Goal: Information Seeking & Learning: Learn about a topic

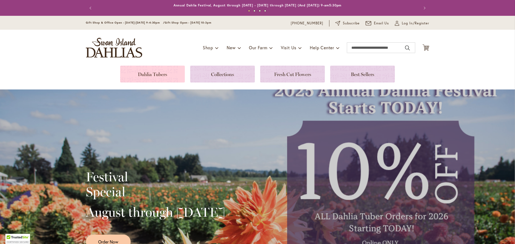
click at [155, 71] on link at bounding box center [152, 74] width 65 height 17
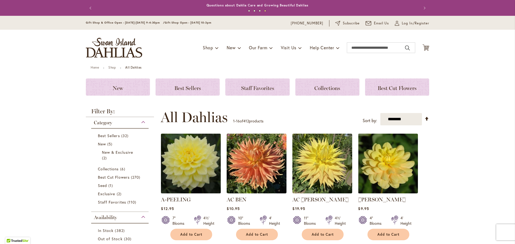
click at [198, 167] on img at bounding box center [190, 163] width 63 height 63
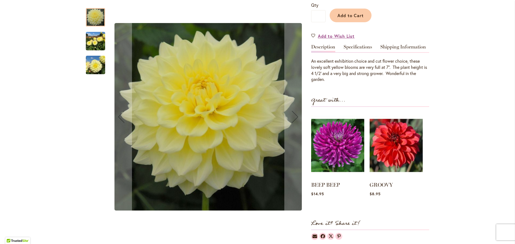
scroll to position [54, 0]
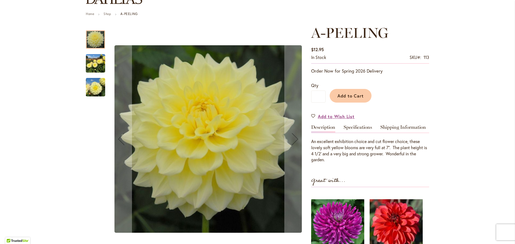
click at [88, 68] on img "A-Peeling" at bounding box center [95, 64] width 19 height 26
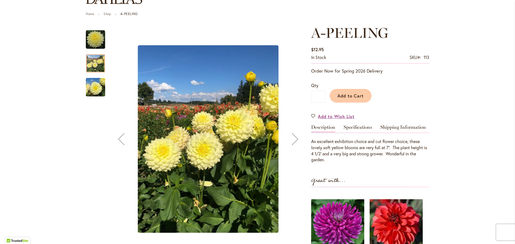
click at [91, 82] on img "A-Peeling" at bounding box center [95, 88] width 19 height 26
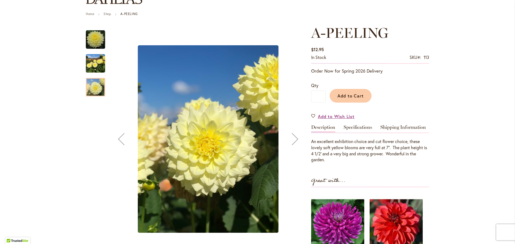
click at [96, 38] on img "A-Peeling" at bounding box center [95, 39] width 19 height 19
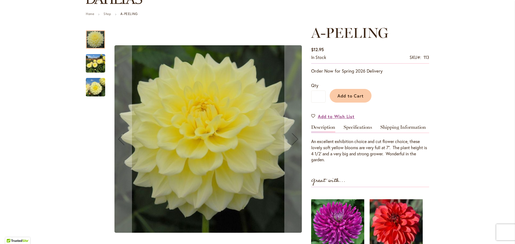
click at [91, 67] on img "A-Peeling" at bounding box center [95, 64] width 19 height 26
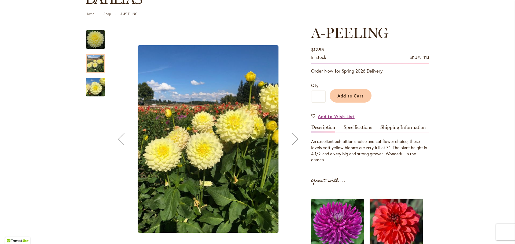
click at [86, 88] on img "A-Peeling" at bounding box center [95, 88] width 19 height 26
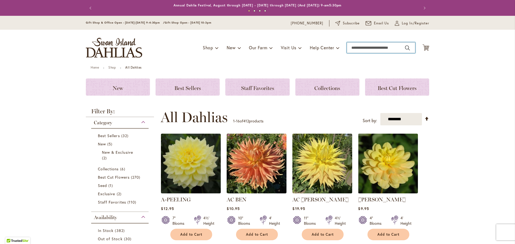
click at [367, 50] on input "Search" at bounding box center [381, 47] width 68 height 11
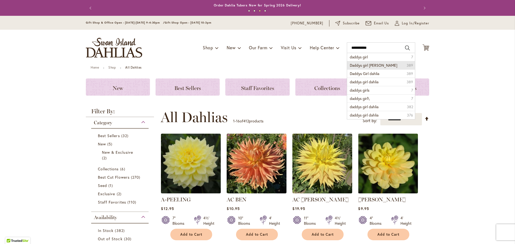
click at [366, 64] on span "Daddys girl dahlia" at bounding box center [372, 65] width 47 height 5
type input "**********"
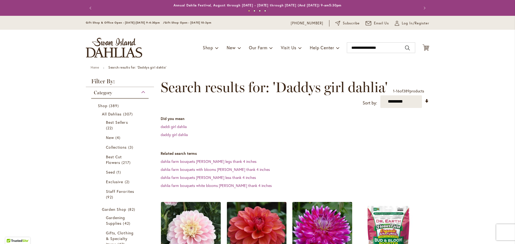
scroll to position [134, 0]
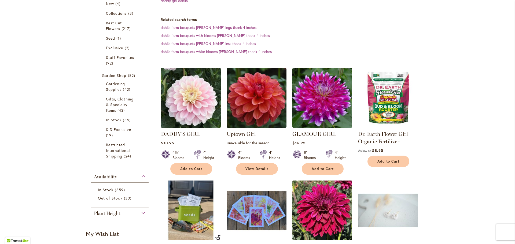
click at [198, 94] on img at bounding box center [190, 97] width 63 height 63
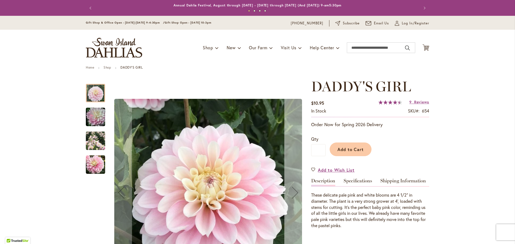
scroll to position [54, 0]
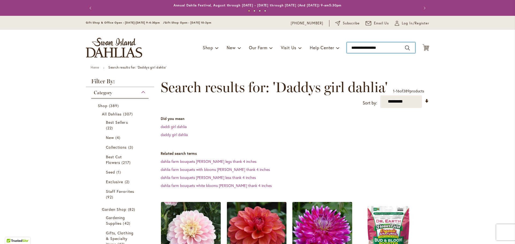
click at [383, 49] on input "**********" at bounding box center [381, 47] width 68 height 11
type input "**********"
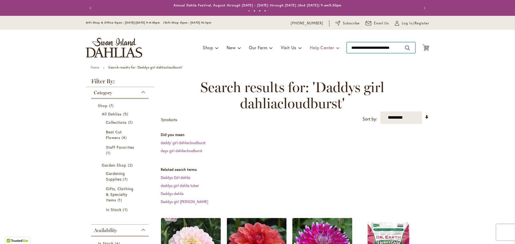
drag, startPoint x: 383, startPoint y: 47, endPoint x: 312, endPoint y: 50, distance: 71.1
click at [312, 50] on div "Toggle Nav Shop Dahlia Tubers Collections Fresh Cut Dahlias Gardening Supplies …" at bounding box center [257, 48] width 354 height 36
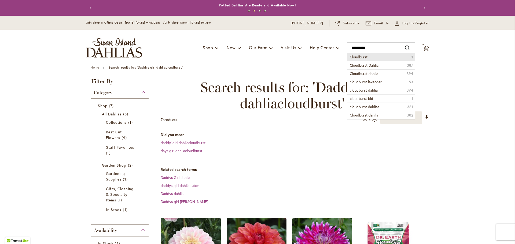
click at [367, 57] on li "Cloudburst 1" at bounding box center [381, 57] width 68 height 8
type input "**********"
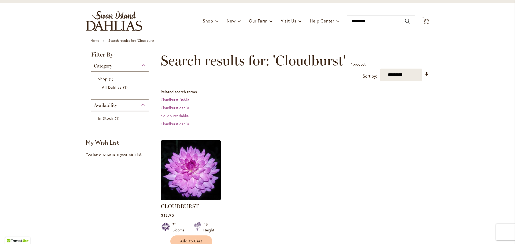
scroll to position [134, 0]
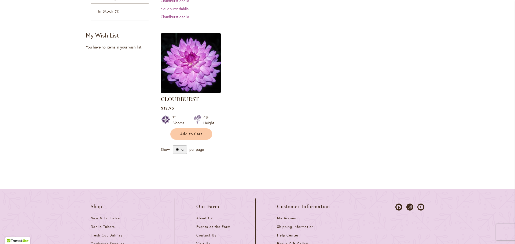
click at [196, 65] on img at bounding box center [190, 63] width 63 height 63
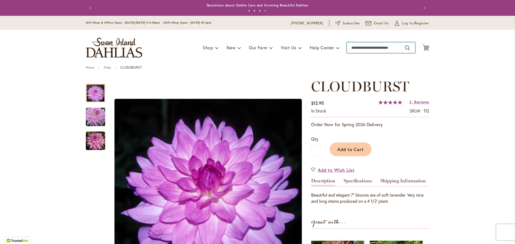
click at [369, 45] on input "Search" at bounding box center [381, 47] width 68 height 11
type input "******"
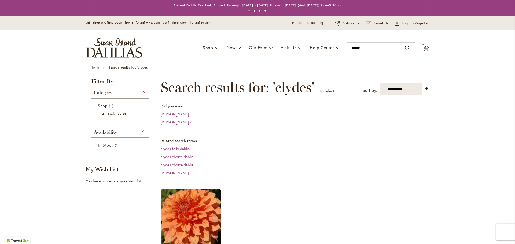
scroll to position [107, 0]
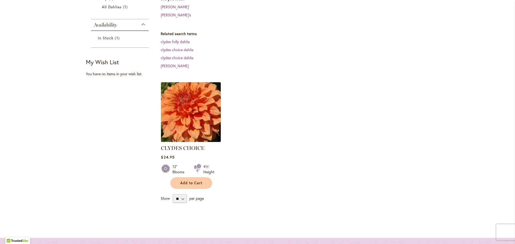
click at [171, 113] on img at bounding box center [190, 112] width 63 height 63
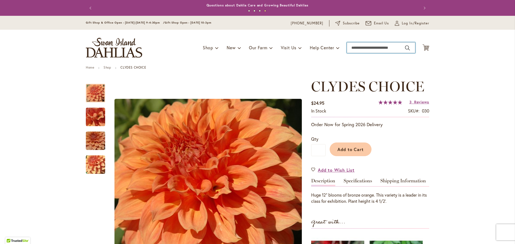
click at [364, 49] on input "Search" at bounding box center [381, 47] width 68 height 11
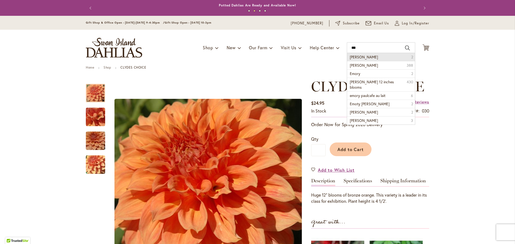
click at [362, 55] on span "emory paul" at bounding box center [363, 56] width 28 height 5
type input "**********"
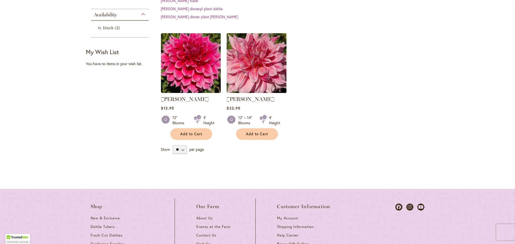
scroll to position [27, 0]
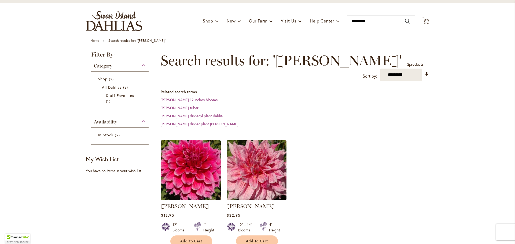
click at [172, 160] on img at bounding box center [190, 170] width 63 height 63
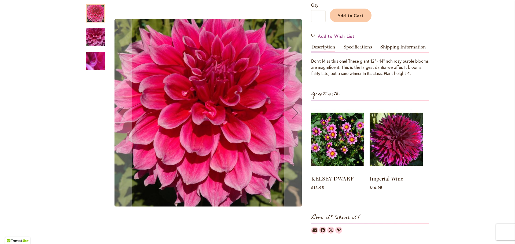
scroll to position [80, 0]
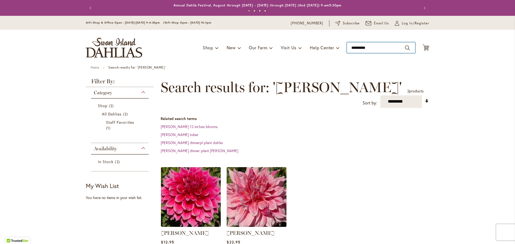
type input "**********"
drag, startPoint x: 387, startPoint y: 49, endPoint x: 348, endPoint y: 51, distance: 39.4
click at [348, 51] on input "**********" at bounding box center [381, 47] width 68 height 11
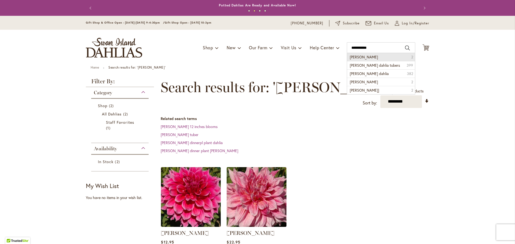
click at [370, 56] on li "ginger wilo 2" at bounding box center [381, 57] width 68 height 8
type input "**********"
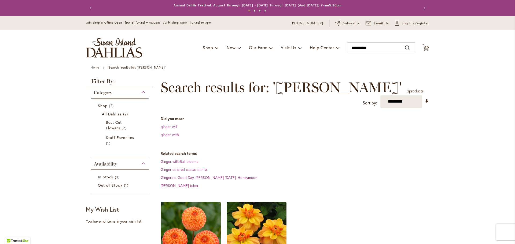
scroll to position [107, 0]
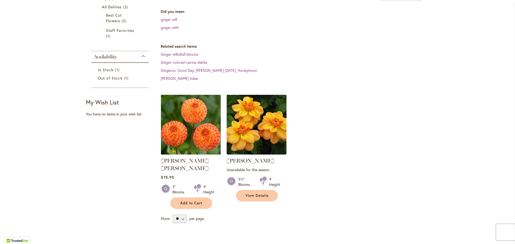
click at [195, 129] on img at bounding box center [190, 124] width 63 height 63
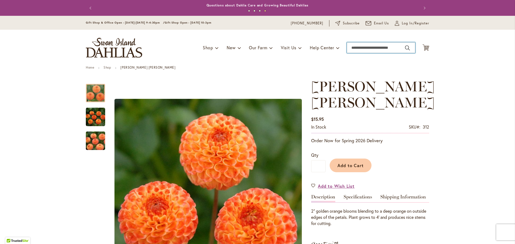
click at [357, 46] on input "Search" at bounding box center [381, 47] width 68 height 11
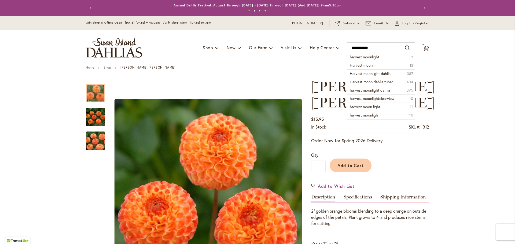
click at [358, 56] on span "harvest moonlight" at bounding box center [363, 56] width 29 height 5
type input "**********"
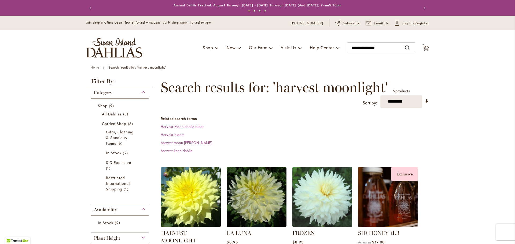
scroll to position [107, 0]
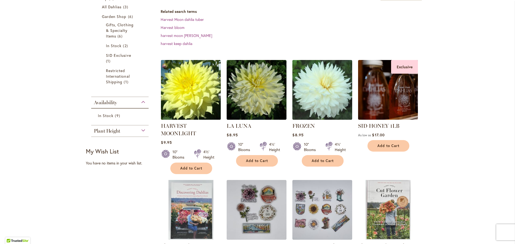
click at [174, 87] on img at bounding box center [190, 89] width 63 height 63
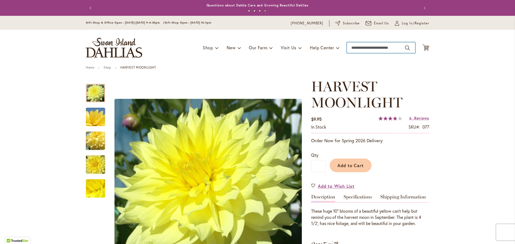
click at [353, 46] on input "Search" at bounding box center [381, 47] width 68 height 11
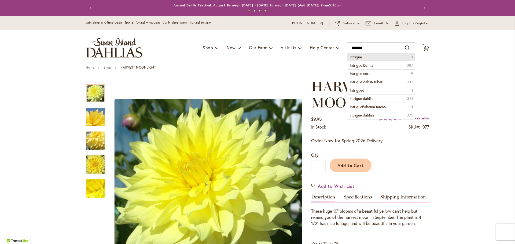
click at [357, 57] on span "intrigue" at bounding box center [355, 56] width 12 height 5
type input "********"
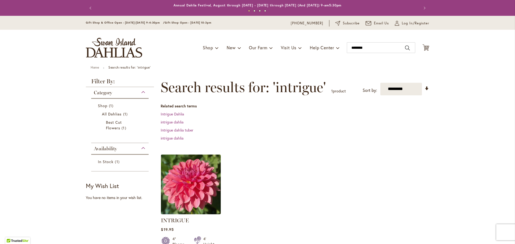
scroll to position [54, 0]
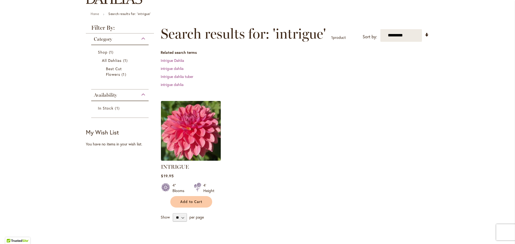
click at [210, 129] on img at bounding box center [190, 130] width 63 height 63
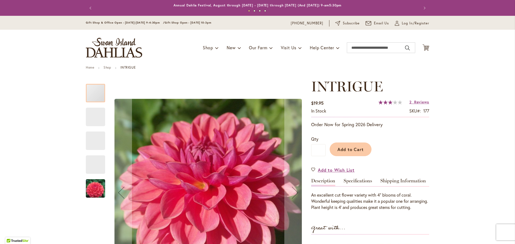
scroll to position [54, 0]
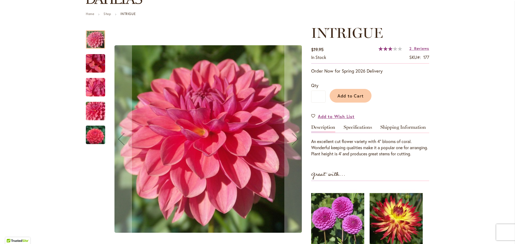
click at [90, 128] on img "INTRIGUE" at bounding box center [95, 135] width 39 height 26
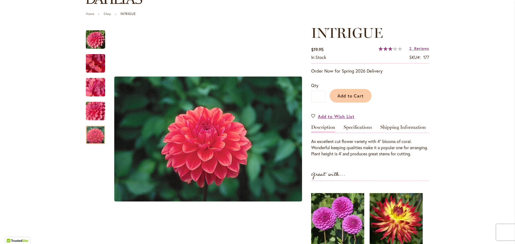
scroll to position [0, 0]
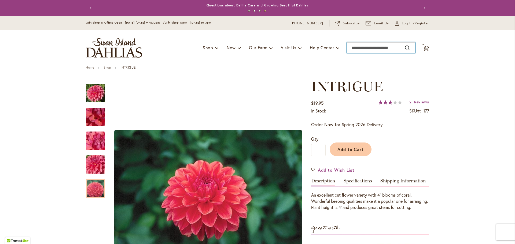
click at [371, 49] on input "Search" at bounding box center [381, 47] width 68 height 11
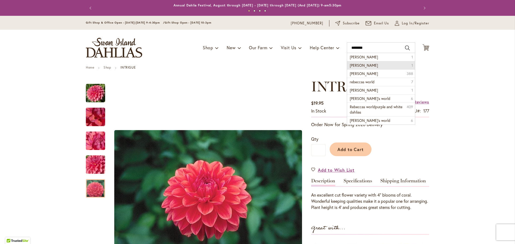
click at [363, 63] on span "rebecca lynn" at bounding box center [363, 65] width 28 height 5
type input "**********"
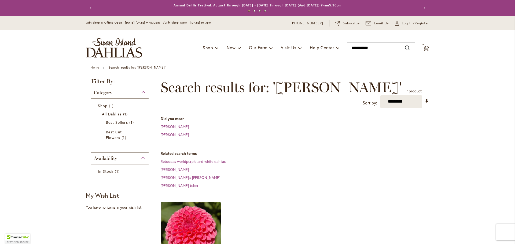
scroll to position [107, 0]
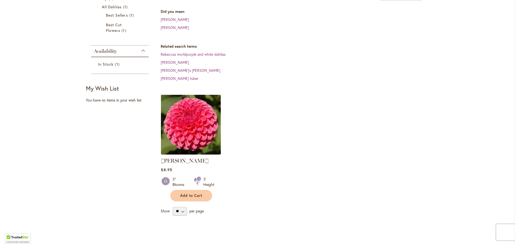
click at [189, 121] on img at bounding box center [190, 124] width 63 height 63
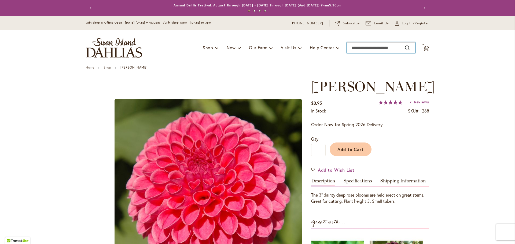
click at [361, 51] on input "Search" at bounding box center [381, 47] width 68 height 11
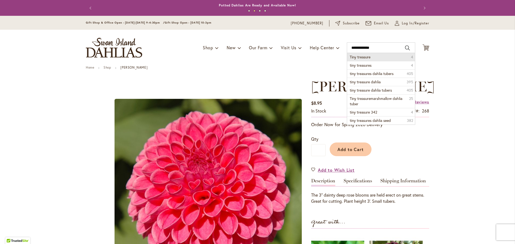
click at [362, 57] on span "Tiny treasure" at bounding box center [359, 56] width 21 height 5
type input "**********"
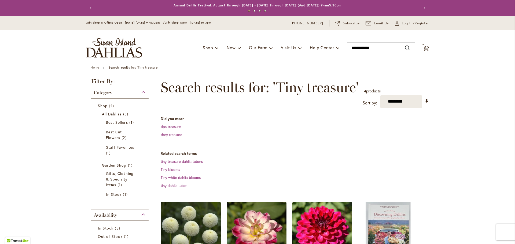
scroll to position [134, 0]
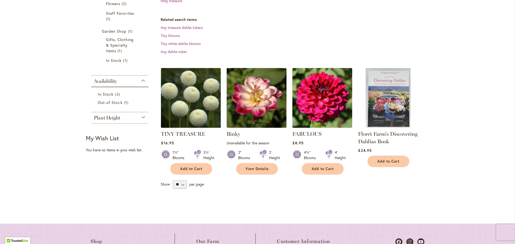
click at [180, 95] on img at bounding box center [190, 97] width 63 height 63
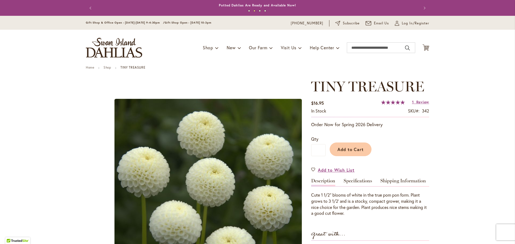
click at [378, 42] on div "Toggle Nav Shop Dahlia Tubers Collections Fresh Cut Dahlias Gardening Supplies …" at bounding box center [257, 48] width 354 height 36
click at [378, 47] on input "Search" at bounding box center [381, 47] width 68 height 11
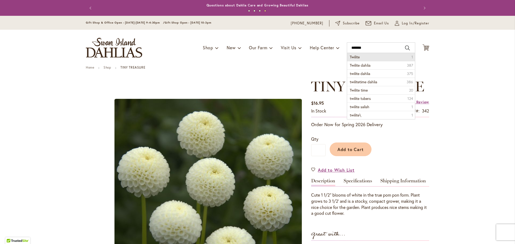
click at [362, 53] on li "Twilite 1" at bounding box center [381, 57] width 68 height 8
type input "*******"
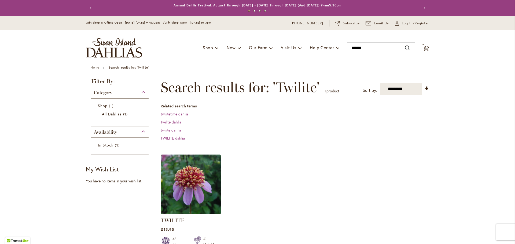
scroll to position [161, 0]
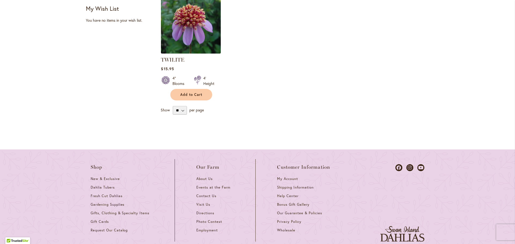
click at [207, 27] on img at bounding box center [190, 23] width 63 height 63
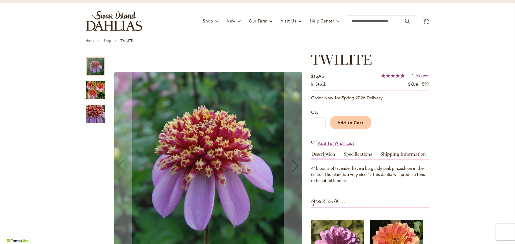
scroll to position [54, 0]
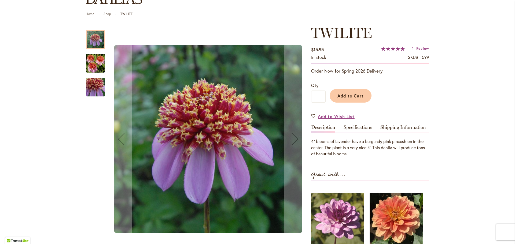
click at [99, 61] on img "TWILITE" at bounding box center [95, 63] width 19 height 19
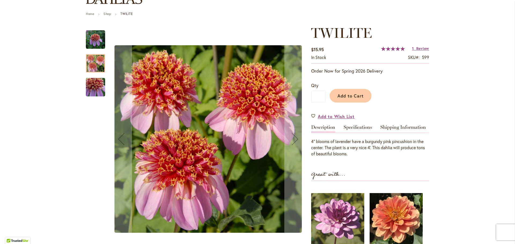
click at [92, 92] on img "TWILITE" at bounding box center [95, 87] width 39 height 36
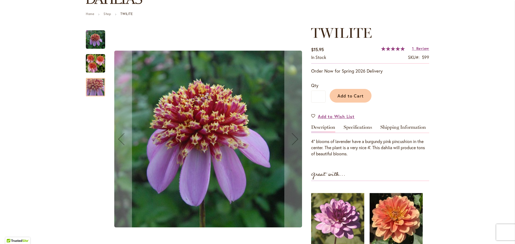
click at [92, 56] on img "TWILITE" at bounding box center [95, 63] width 19 height 19
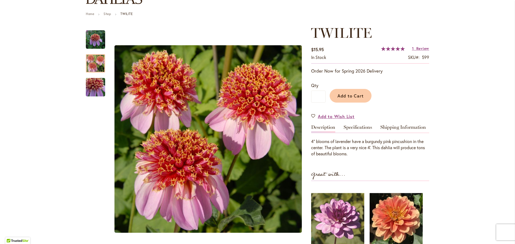
scroll to position [0, 0]
